Goal: Task Accomplishment & Management: Use online tool/utility

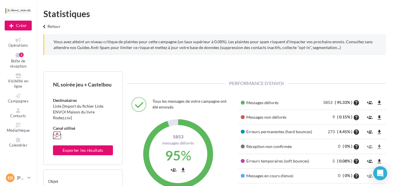
scroll to position [83, 134]
click at [16, 99] on link "Campagnes" at bounding box center [18, 99] width 27 height 13
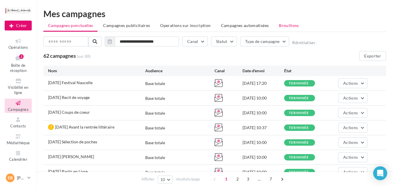
click at [290, 28] on li "Brouillons" at bounding box center [288, 25] width 29 height 10
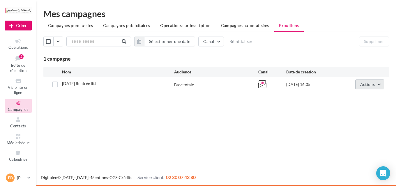
click at [369, 86] on span "Actions" at bounding box center [367, 84] width 15 height 5
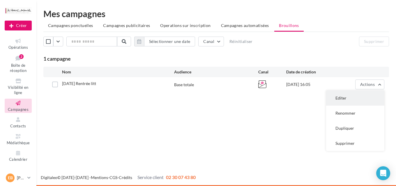
click at [351, 98] on button "Editer" at bounding box center [355, 98] width 58 height 15
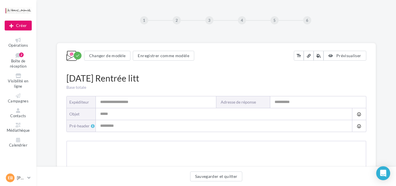
type input "**********"
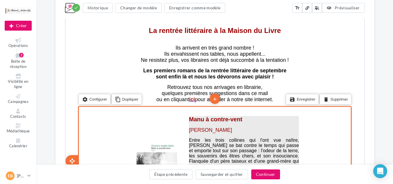
scroll to position [211, 0]
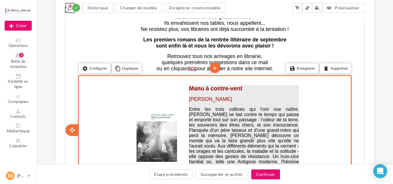
click at [199, 92] on p at bounding box center [243, 93] width 110 height 4
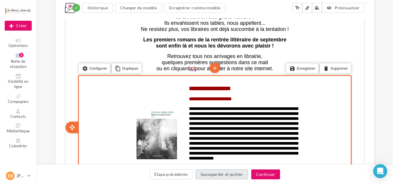
click at [227, 174] on button "Sauvegarder et quitter" at bounding box center [221, 174] width 52 height 10
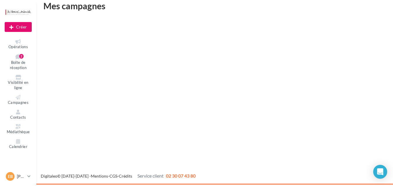
scroll to position [9, 0]
